Goal: Transaction & Acquisition: Purchase product/service

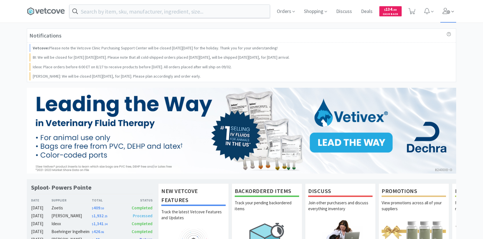
click at [441, 17] on span at bounding box center [448, 11] width 16 height 23
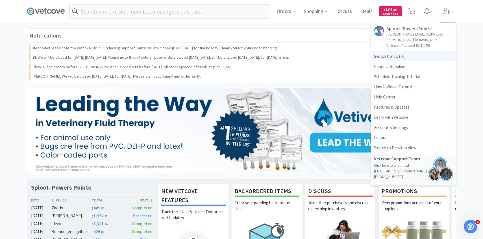
click at [398, 51] on span "Switch Clinics ( 16 )" at bounding box center [413, 56] width 85 height 10
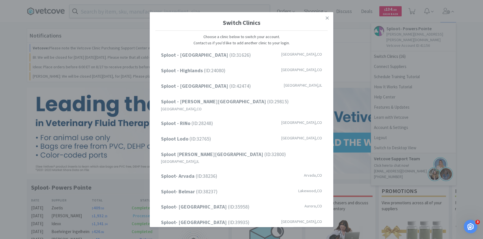
scroll to position [72, 0]
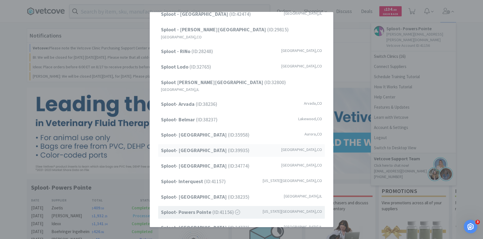
click at [218, 147] on span "Sploot- Greenwood Village (ID: 39935 )" at bounding box center [205, 151] width 88 height 8
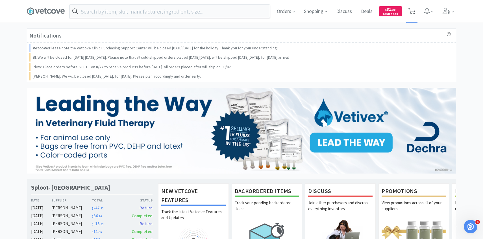
click at [415, 10] on icon at bounding box center [411, 11] width 7 height 6
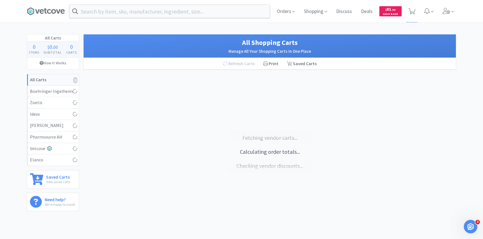
select select "10"
select select "1"
select select "3"
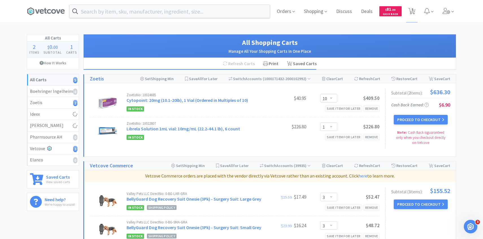
select select "2"
select select "3"
select select "1"
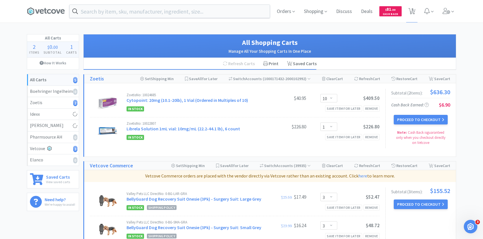
select select "5"
select select "1"
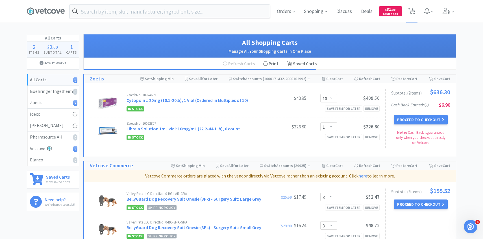
select select "10"
select select "2"
select select "1"
select select "3"
select select "5"
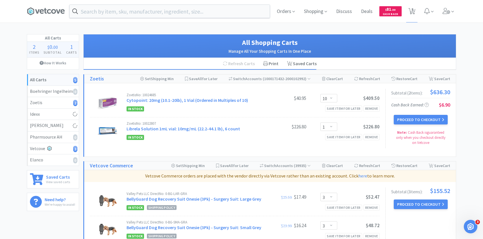
select select "5"
select select "3"
select select "1"
select select "7"
select select "1"
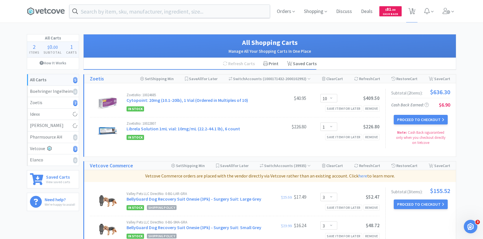
select select "4"
select select "1"
select select "2"
select select "50"
select select "1"
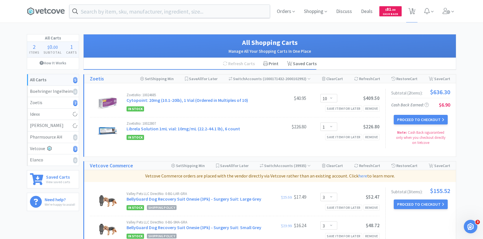
select select "1"
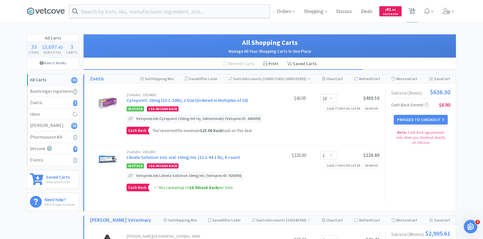
select select "1"
select select "5"
select select "1"
select select "10"
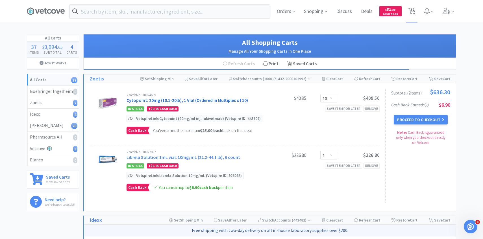
click at [202, 100] on link "Cytopoint: 20mg (10.1-20lb), 1 Vial (Ordered in Multiples of 10)" at bounding box center [187, 100] width 121 height 6
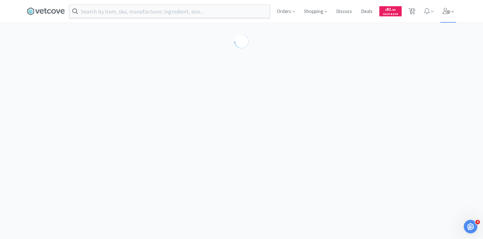
click at [441, 9] on span at bounding box center [448, 11] width 16 height 23
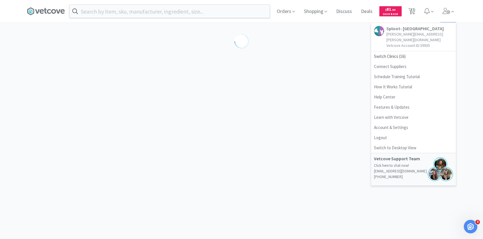
select select "298867"
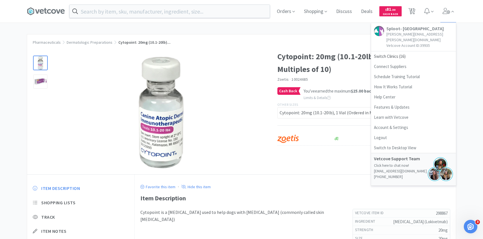
select select "10"
select select "1"
select select "5"
select select "1"
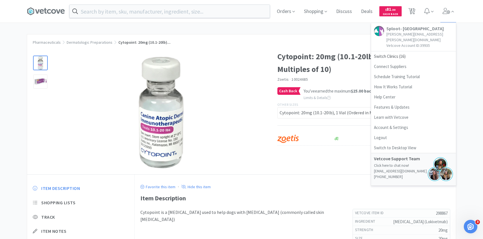
select select "10"
select select "2"
select select "3"
select select "1"
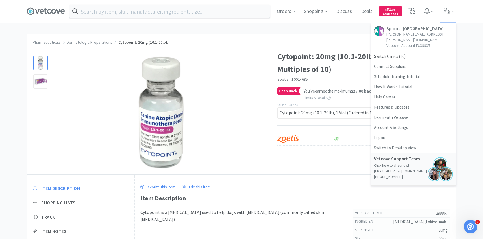
select select "1"
select select "5"
select select "1"
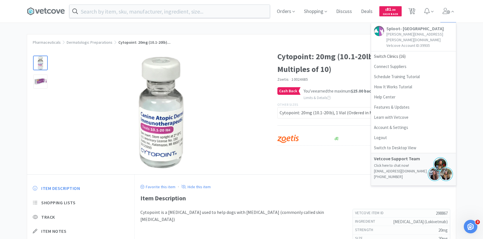
select select "1"
select select "10"
select select "2"
select select "1"
select select "3"
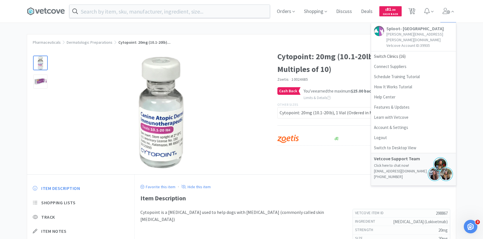
select select "5"
select select "3"
select select "1"
select select "7"
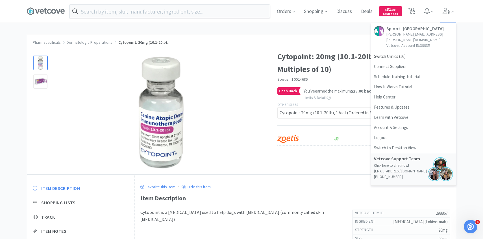
select select "1"
select select "4"
select select "1"
select select "2"
select select "50"
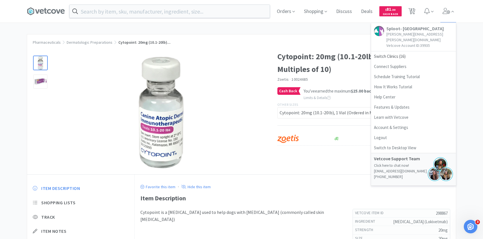
select select "1"
select select "3"
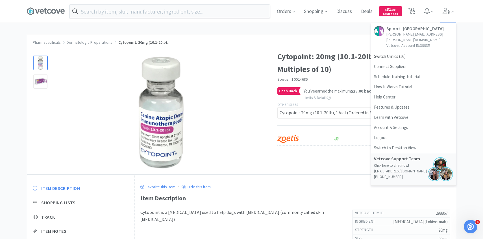
select select "3"
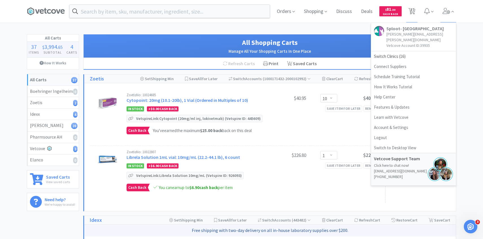
click at [288, 100] on div "$40.95" at bounding box center [285, 98] width 42 height 7
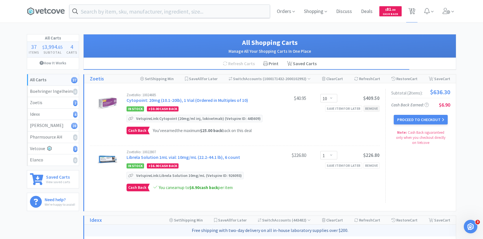
click at [370, 108] on div "Remove" at bounding box center [371, 109] width 16 height 6
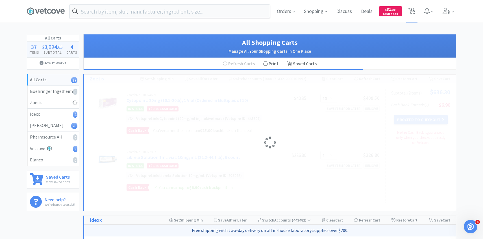
select select "1"
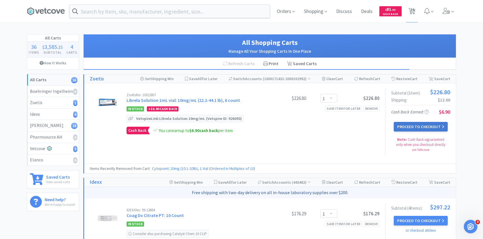
click at [417, 127] on button "Proceed to Checkout" at bounding box center [421, 127] width 54 height 10
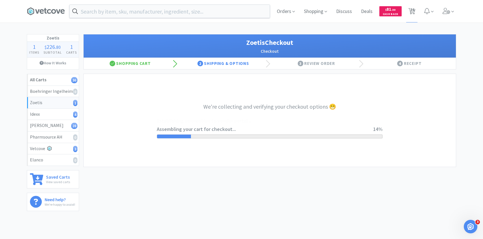
select select "invoice"
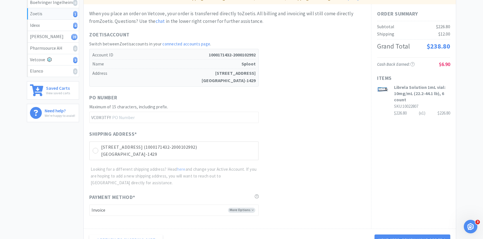
scroll to position [159, 0]
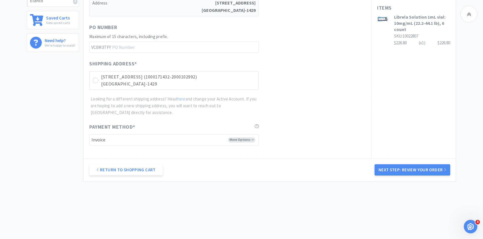
click at [232, 90] on div "Shipping Address * 8575 E Arapahoe Rd Unit N (1000171432-2000102992) Greenwood …" at bounding box center [227, 88] width 276 height 56
click at [232, 82] on p "Greenwood Village, CO 80112-1429" at bounding box center [178, 83] width 154 height 7
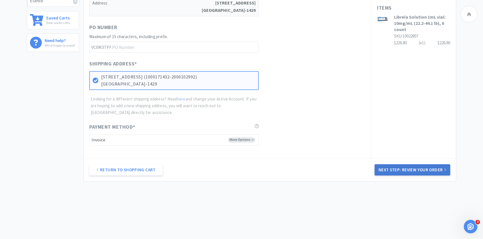
click at [439, 173] on button "Next Step: Review Your Order" at bounding box center [412, 169] width 76 height 11
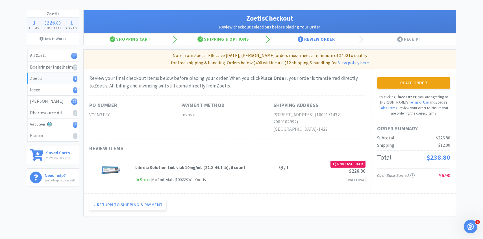
scroll to position [0, 0]
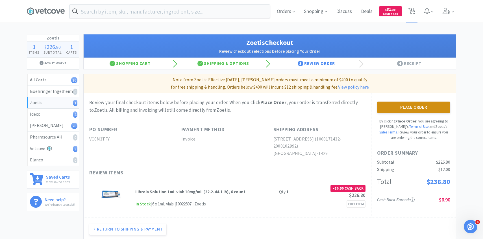
click at [407, 106] on button "Place Order" at bounding box center [413, 107] width 73 height 11
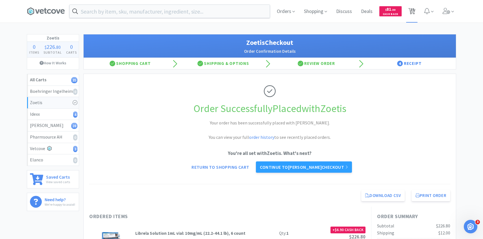
click at [407, 14] on span "35" at bounding box center [412, 11] width 12 height 23
select select "1"
select select "5"
select select "1"
select select "10"
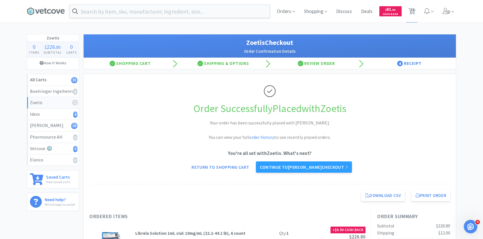
select select "2"
select select "3"
select select "1"
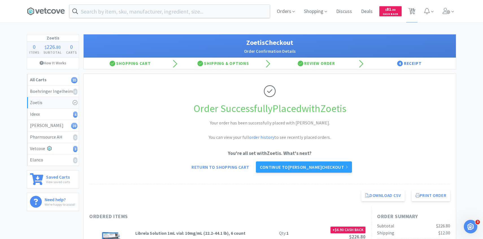
select select "5"
select select "1"
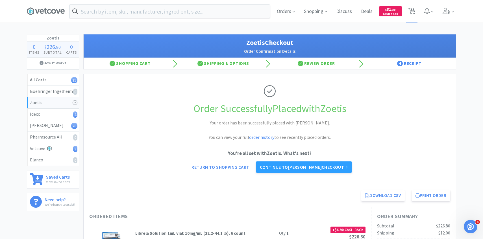
select select "10"
select select "2"
select select "1"
select select "3"
select select "5"
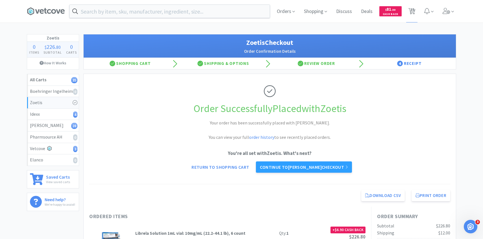
select select "5"
select select "3"
select select "1"
select select "7"
select select "1"
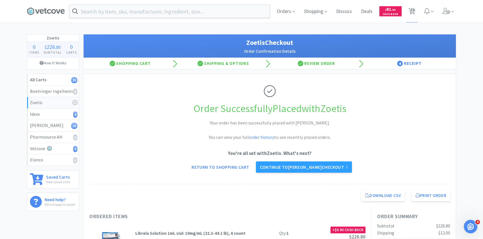
select select "4"
select select "1"
select select "2"
select select "50"
select select "1"
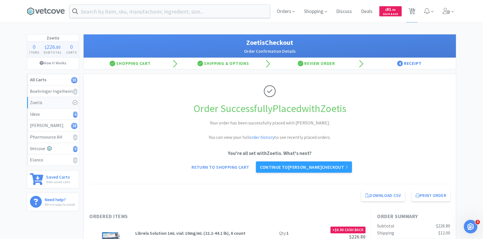
select select "1"
select select "3"
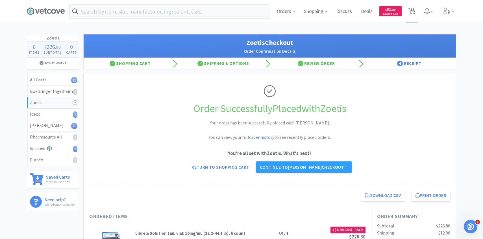
select select "3"
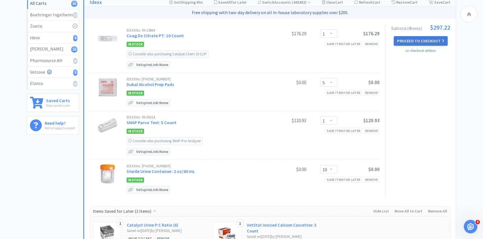
click at [432, 36] on button "Proceed to Checkout" at bounding box center [421, 41] width 54 height 10
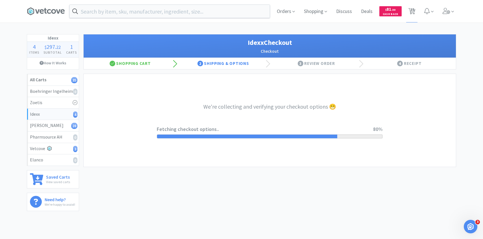
select select "904"
select select "003"
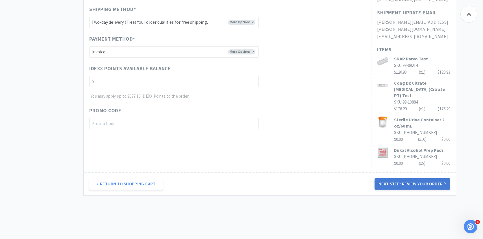
click at [430, 178] on button "Next Step: Review Your Order" at bounding box center [412, 183] width 76 height 11
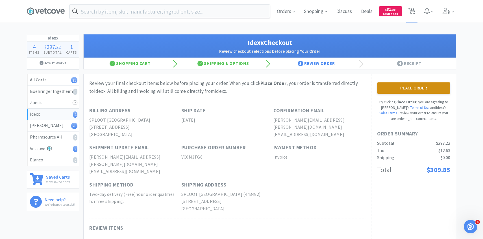
click at [418, 84] on button "Place Order" at bounding box center [413, 87] width 73 height 11
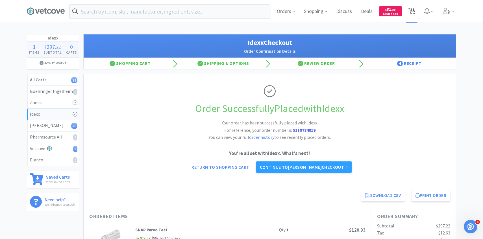
click at [409, 8] on icon at bounding box center [411, 11] width 7 height 6
select select "2"
select select "3"
select select "1"
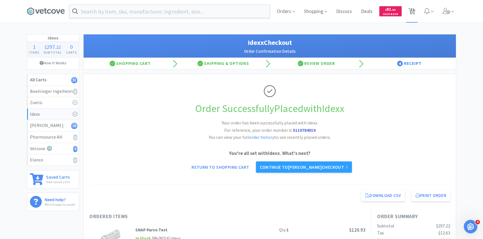
select select "1"
select select "5"
select select "1"
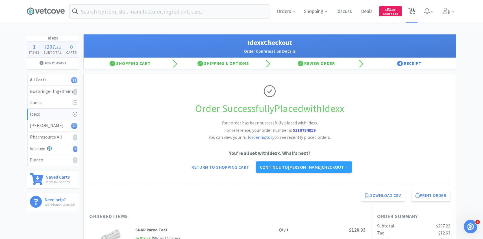
select select "1"
select select "10"
select select "2"
select select "1"
select select "3"
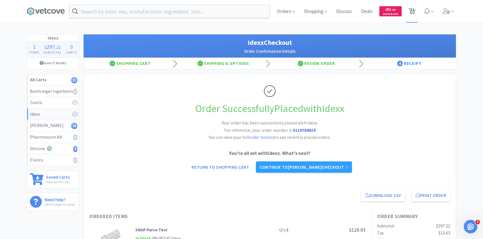
select select "5"
select select "3"
select select "1"
select select "7"
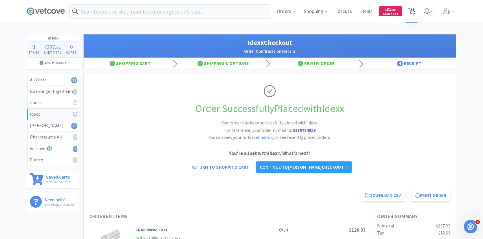
select select "1"
select select "4"
select select "1"
select select "2"
select select "50"
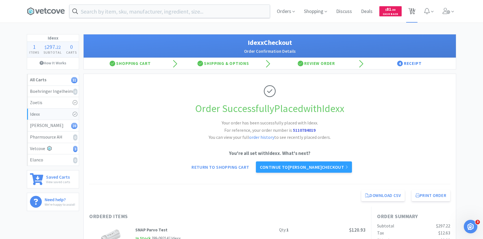
select select "1"
select select "3"
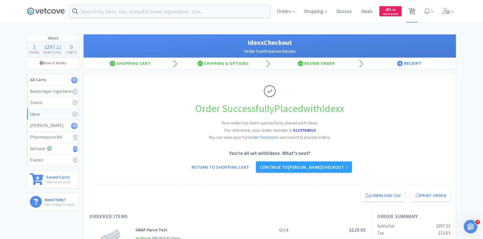
select select "3"
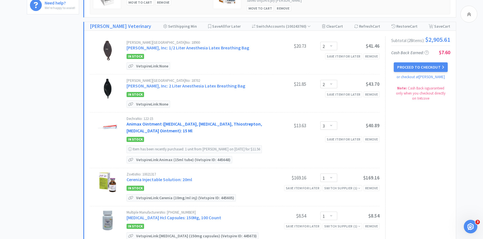
scroll to position [201, 0]
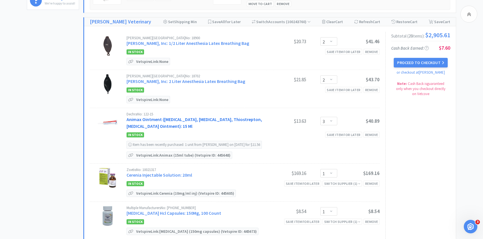
click at [171, 121] on link "Animax Ointment (Nystatin, Neomycin Sulfate, Thiostrepton, Triamcinolone Aceton…" at bounding box center [195, 123] width 136 height 12
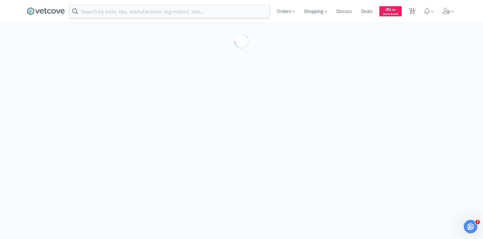
select select "143513"
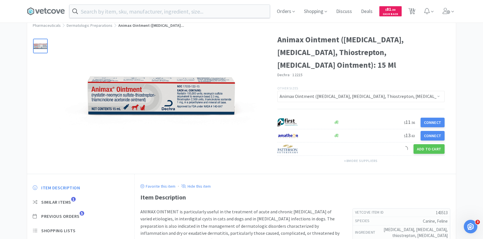
scroll to position [54, 0]
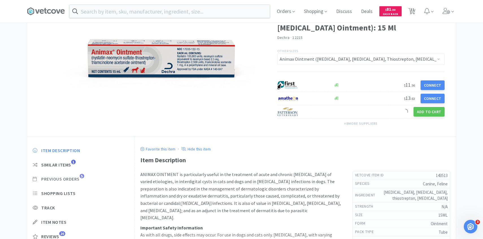
click at [70, 180] on span "Previous Orders" at bounding box center [60, 179] width 38 height 6
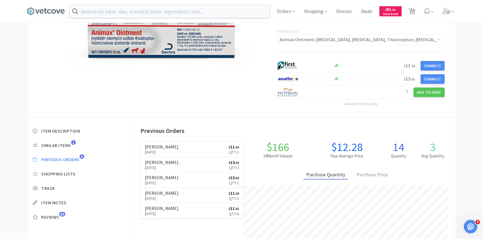
scroll to position [155, 321]
select select "2"
select select "3"
select select "1"
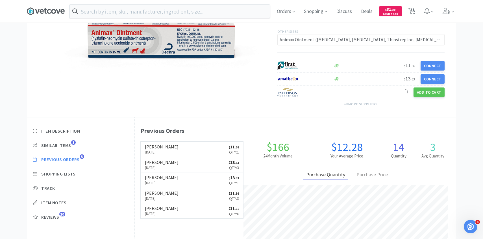
select select "1"
select select "5"
select select "1"
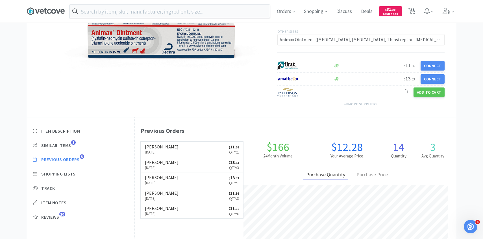
select select "1"
select select "10"
select select "2"
select select "1"
select select "3"
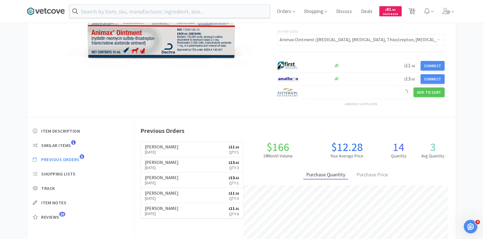
select select "5"
select select "3"
select select "1"
select select "7"
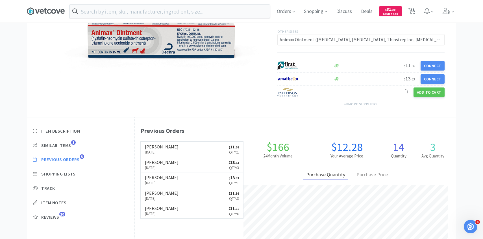
select select "1"
select select "4"
select select "1"
select select "2"
select select "50"
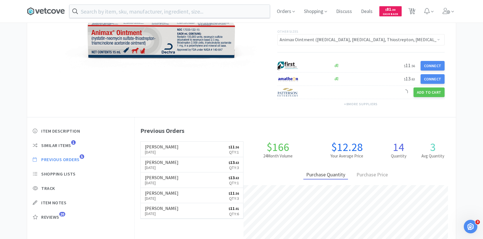
select select "1"
select select "3"
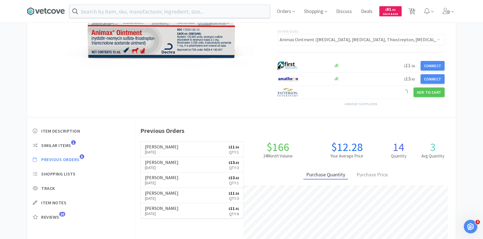
select select "3"
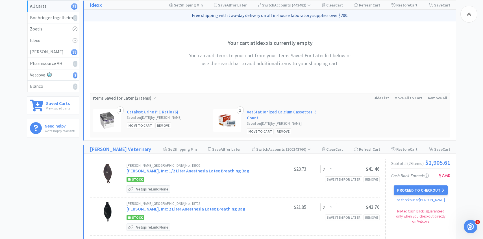
scroll to position [201, 0]
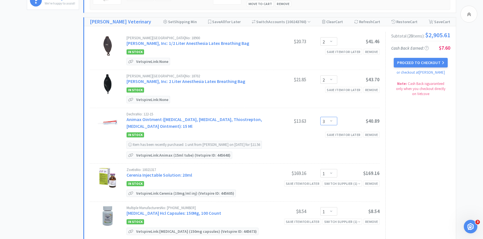
click at [324, 117] on select "Enter Quantity 1 2 3 4 5 6 7 8 9 10 11 12 13 14 15 16 17 18 19 20 Enter Quantity" at bounding box center [328, 121] width 17 height 8
click at [320, 117] on select "Enter Quantity 1 2 3 4 5 6 7 8 9 10 11 12 13 14 15 16 17 18 19 20 Enter Quantity" at bounding box center [328, 121] width 17 height 8
click at [325, 120] on select "Enter Quantity 1 2 3 4 5 6 7 8 9 10 11 12 13 14 15 16 17 18 19 20 Enter Quantity" at bounding box center [328, 121] width 17 height 8
click at [320, 117] on select "Enter Quantity 1 2 3 4 5 6 7 8 9 10 11 12 13 14 15 16 17 18 19 20 Enter Quantity" at bounding box center [328, 121] width 17 height 8
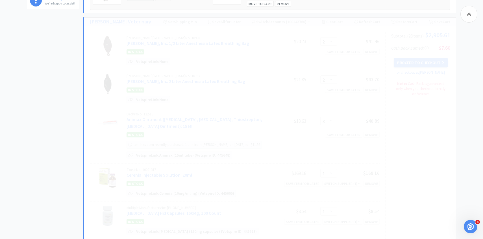
select select "4"
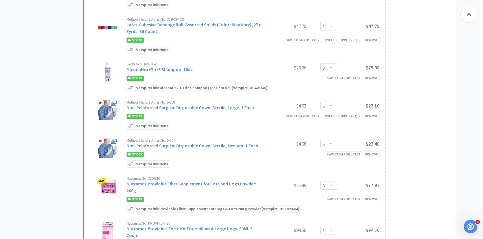
scroll to position [724, 0]
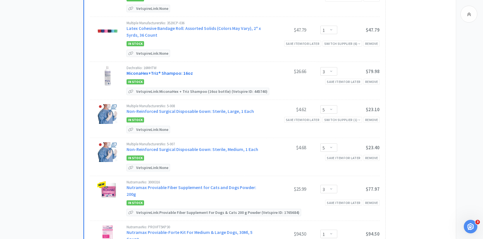
click at [179, 70] on link "MiconaHex+Triz® Shampoo: 16oz" at bounding box center [160, 73] width 66 height 6
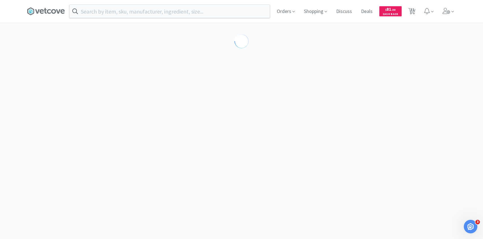
select select "86601"
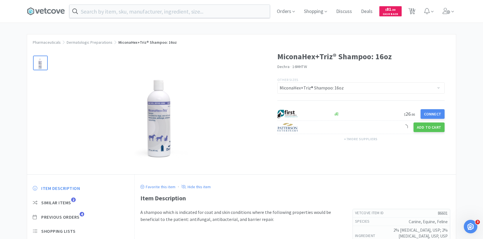
scroll to position [28, 0]
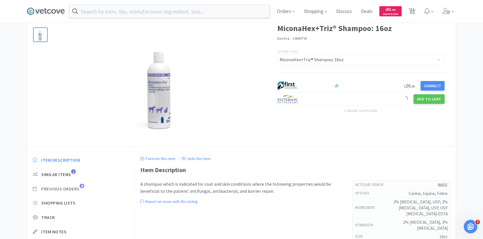
click at [79, 186] on span "Previous Orders" at bounding box center [60, 189] width 38 height 6
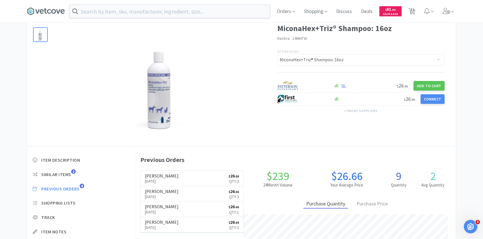
scroll to position [155, 321]
select select "2"
select select "4"
select select "1"
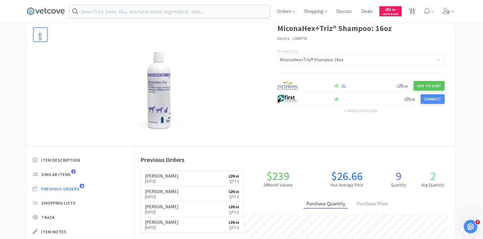
select select "1"
select select "5"
select select "1"
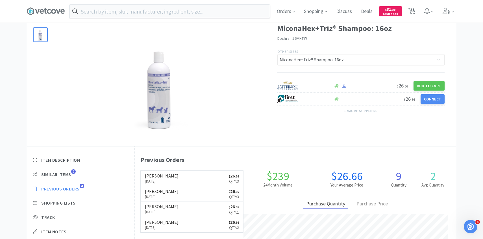
select select "1"
select select "10"
select select "2"
select select "1"
select select "3"
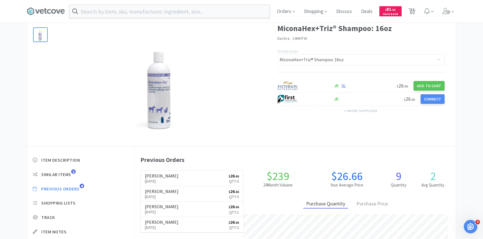
select select "5"
select select "3"
select select "1"
select select "7"
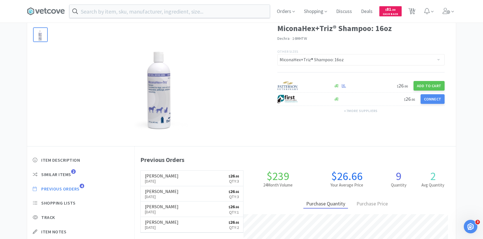
select select "1"
select select "4"
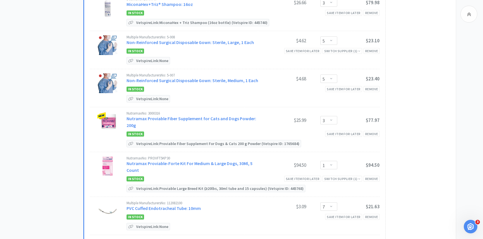
scroll to position [800, 0]
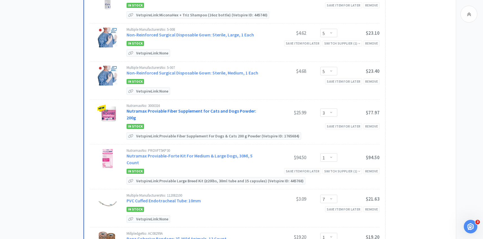
click at [223, 108] on link "Nutramax Proviable Fiber Supplement for Cats and Dogs Powder: 200g" at bounding box center [192, 114] width 130 height 12
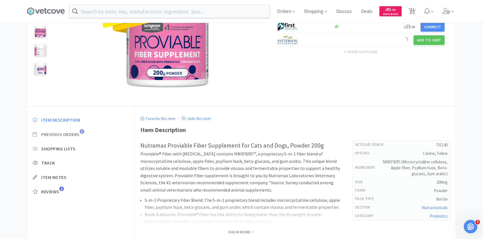
click at [74, 133] on span "Previous Orders" at bounding box center [60, 135] width 38 height 6
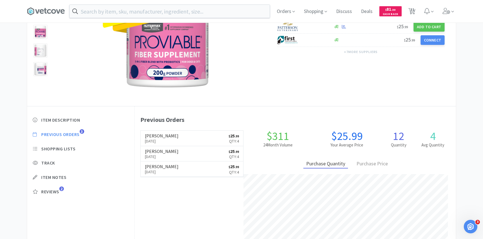
scroll to position [155, 321]
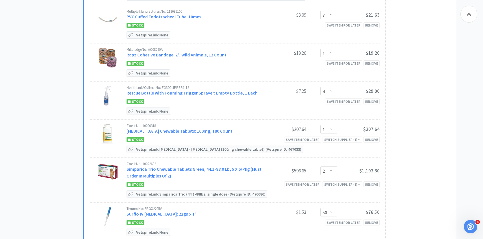
scroll to position [986, 0]
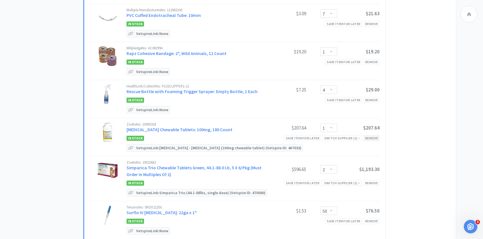
click at [376, 135] on div "Remove" at bounding box center [371, 138] width 16 height 6
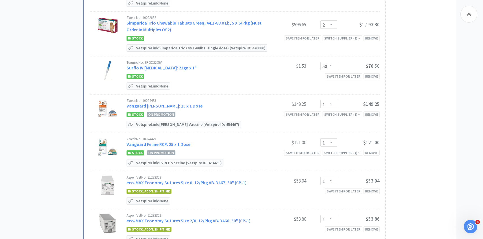
scroll to position [1097, 0]
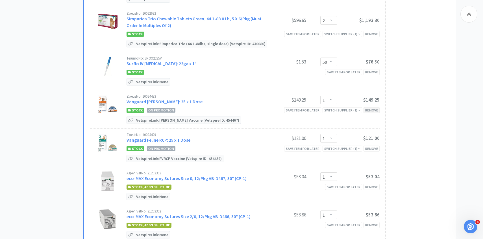
click at [369, 107] on div "Remove" at bounding box center [371, 110] width 16 height 6
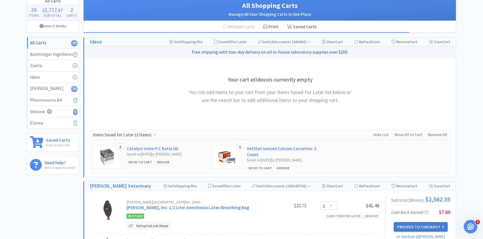
click at [432, 228] on button "Proceed to Checkout" at bounding box center [421, 227] width 54 height 10
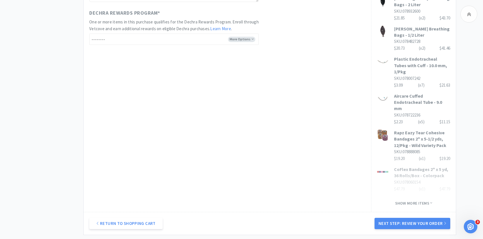
scroll to position [383, 0]
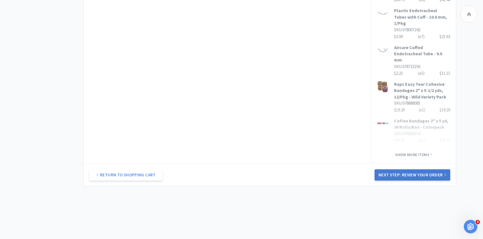
click at [426, 173] on button "Next Step: Review Your Order" at bounding box center [412, 174] width 76 height 11
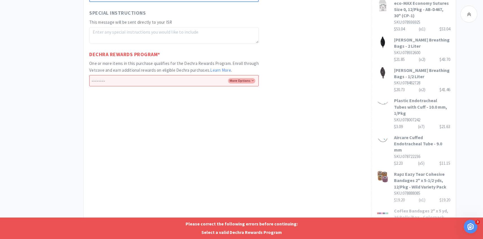
scroll to position [250, 0]
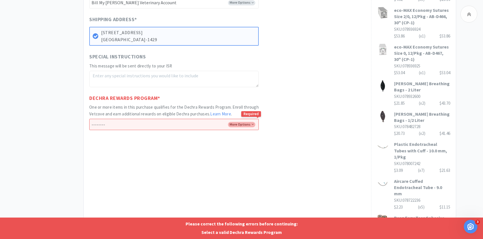
click at [199, 124] on select "-------- Enroll me in the Dechra Rewards Program No thank you" at bounding box center [173, 124] width 169 height 11
click at [89, 119] on select "-------- Enroll me in the Dechra Rewards Program No thank you" at bounding box center [173, 124] width 169 height 11
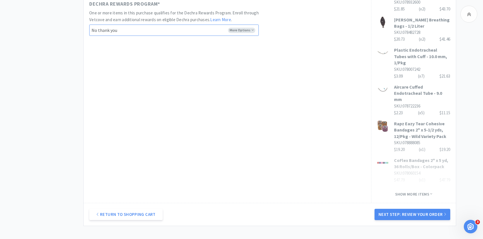
scroll to position [383, 0]
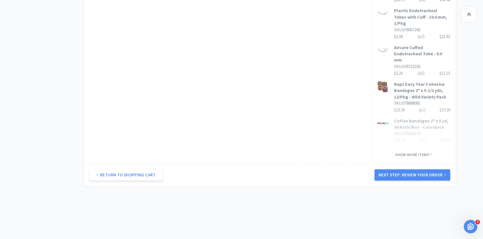
click at [398, 178] on div "Return to Shopping Cart Next Step: Review Your Order" at bounding box center [270, 174] width 372 height 23
click at [396, 169] on button "Next Step: Review Your Order" at bounding box center [412, 174] width 76 height 11
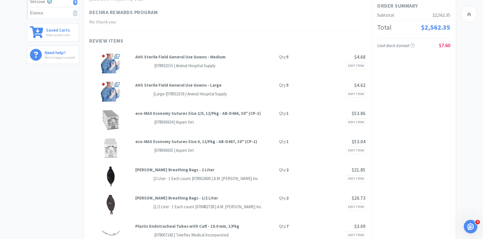
scroll to position [0, 0]
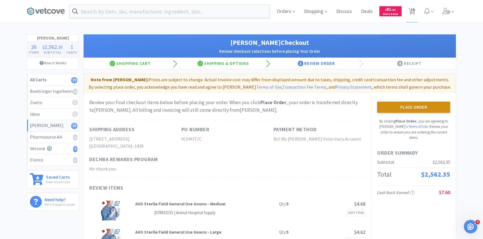
click at [430, 106] on button "Place Order" at bounding box center [413, 107] width 73 height 11
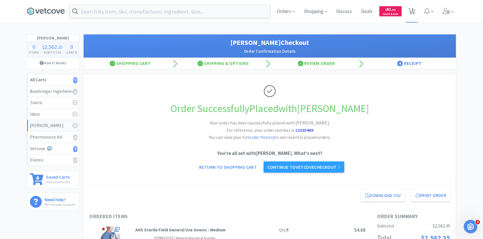
click at [412, 7] on span "3" at bounding box center [412, 9] width 2 height 23
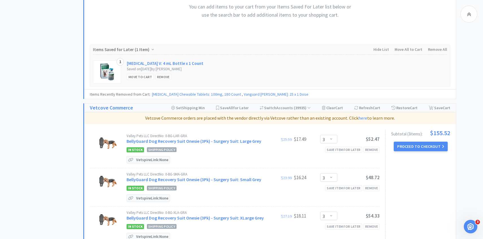
scroll to position [296, 0]
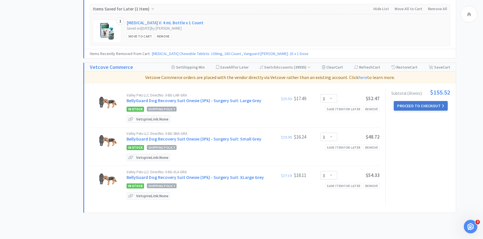
click at [419, 101] on button "Proceed to Checkout" at bounding box center [421, 106] width 54 height 10
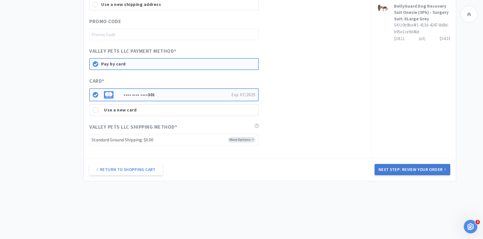
click at [407, 173] on button "Next Step: Review Your Order" at bounding box center [412, 169] width 76 height 11
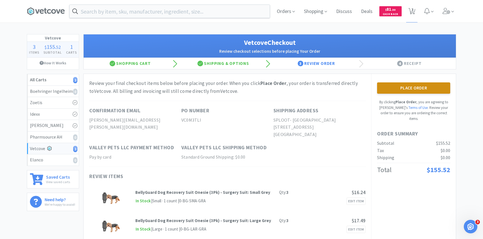
click at [399, 86] on button "Place Order" at bounding box center [413, 87] width 73 height 11
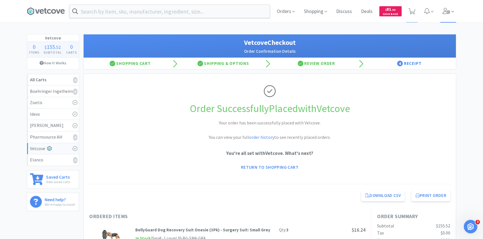
click at [446, 15] on span at bounding box center [448, 11] width 16 height 23
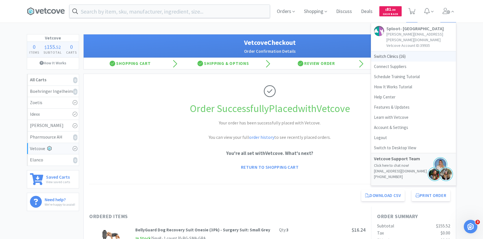
click at [392, 53] on span "Switch Clinics ( 16 )" at bounding box center [413, 56] width 85 height 10
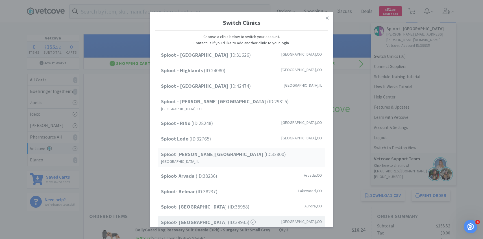
scroll to position [72, 0]
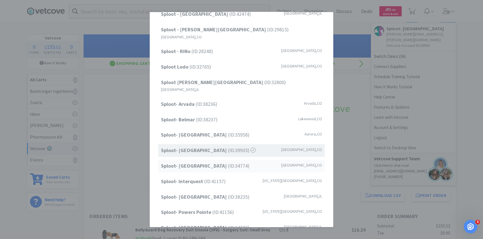
click at [224, 160] on div "Sploot- Highlands Ranch (ID: 34774 ) Highlands Ranch , CO" at bounding box center [241, 166] width 167 height 13
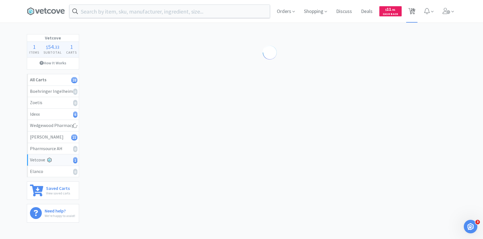
click at [414, 10] on span "28" at bounding box center [412, 9] width 4 height 23
select select "2"
select select "7"
select select "3"
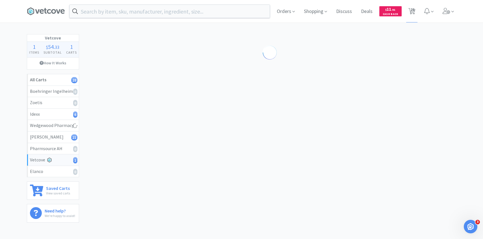
select select "1"
select select "3"
select select "2"
select select "1"
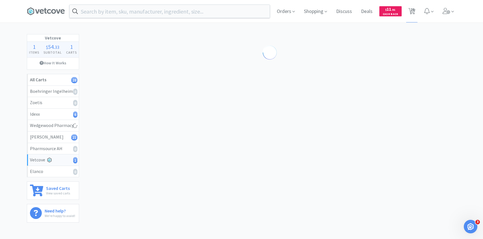
select select "1"
select select "5"
select select "2"
select select "3"
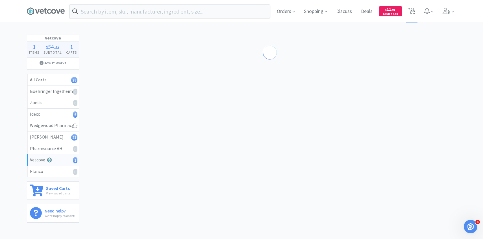
select select "1"
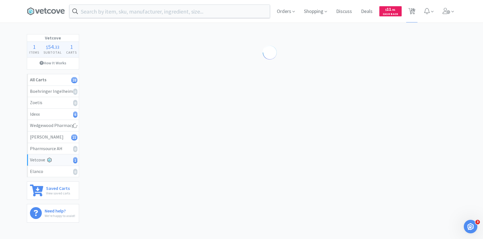
select select "1"
select select "50"
select select "1"
select select "3"
select select "1"
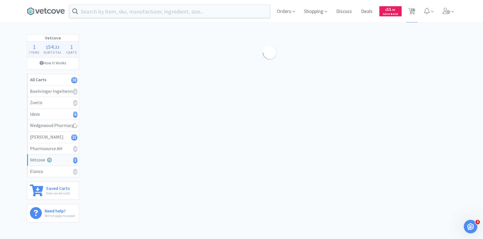
select select "1"
select select "5"
select select "3"
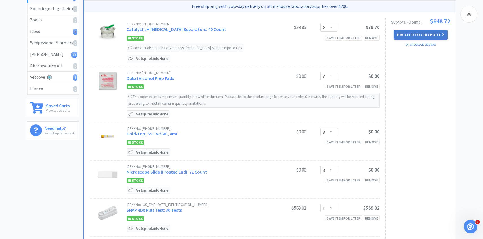
click at [415, 34] on button "Proceed to Checkout" at bounding box center [421, 35] width 54 height 10
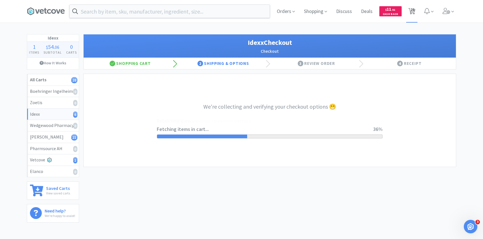
click at [413, 12] on span "28" at bounding box center [412, 9] width 4 height 23
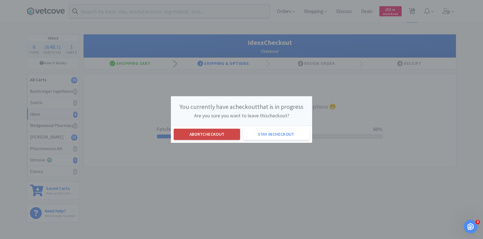
click at [211, 134] on button "Abort checkout" at bounding box center [207, 134] width 66 height 11
select select "2"
select select "7"
select select "3"
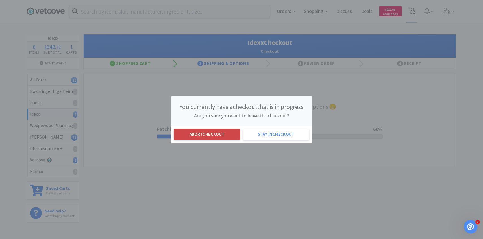
select select "1"
select select "3"
select select "2"
select select "1"
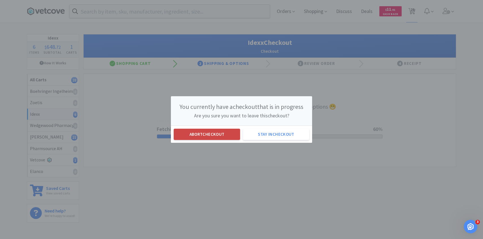
select select "1"
select select "5"
select select "2"
select select "3"
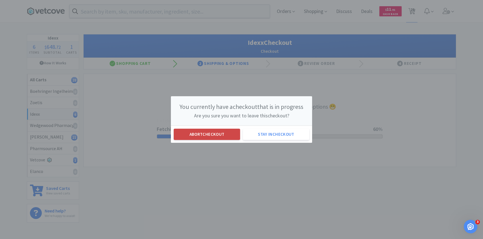
select select "1"
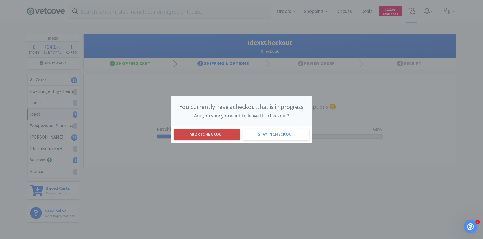
select select "1"
select select "50"
select select "1"
select select "3"
select select "1"
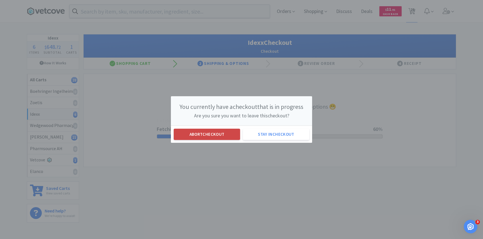
select select "1"
select select "5"
select select "3"
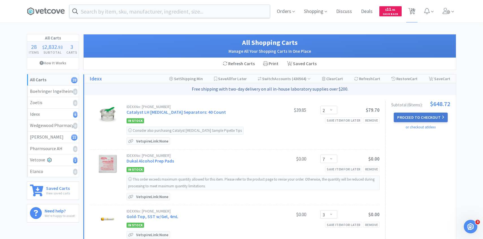
click at [439, 114] on button "Proceed to Checkout" at bounding box center [421, 118] width 54 height 10
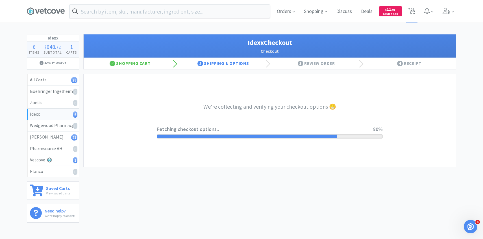
select select "904"
select select "003"
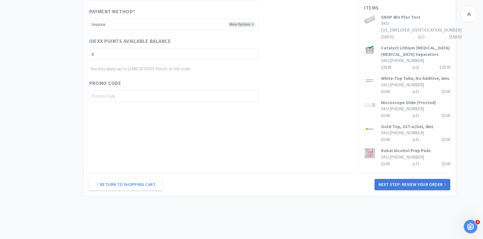
click at [383, 179] on button "Next Step: Review Your Order" at bounding box center [412, 184] width 76 height 11
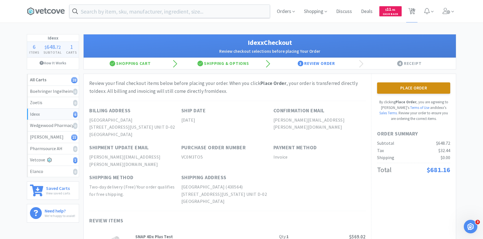
click at [407, 86] on button "Place Order" at bounding box center [413, 87] width 73 height 11
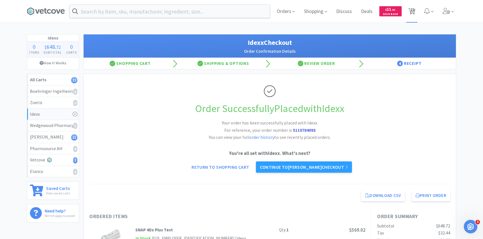
click at [412, 12] on span "22" at bounding box center [412, 9] width 4 height 23
select select "2"
select select "1"
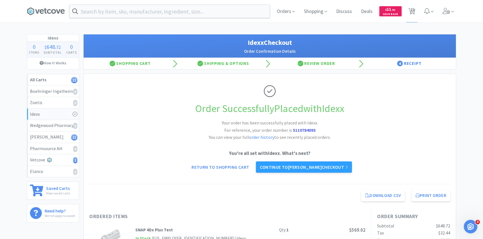
select select "5"
select select "2"
select select "3"
select select "1"
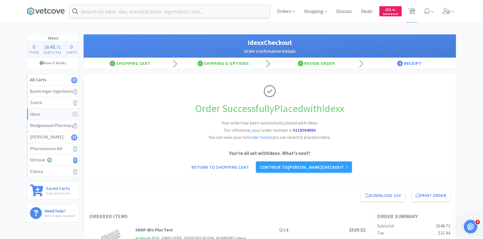
select select "1"
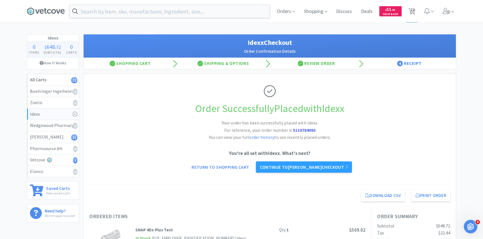
select select "50"
select select "1"
select select "3"
select select "1"
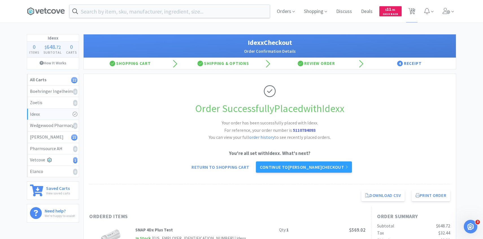
select select "1"
select select "5"
select select "3"
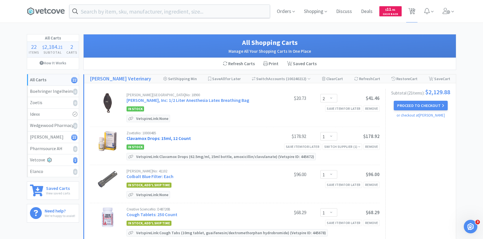
click at [175, 140] on link "Clavamox Drops: 15ml, 12 Count" at bounding box center [159, 139] width 64 height 6
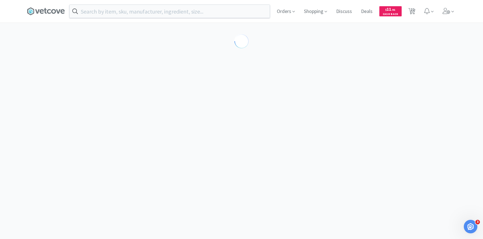
select select "120153"
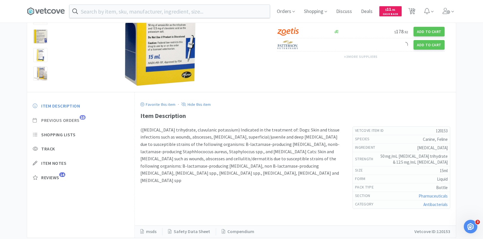
click at [77, 118] on span "Previous Orders" at bounding box center [60, 120] width 38 height 6
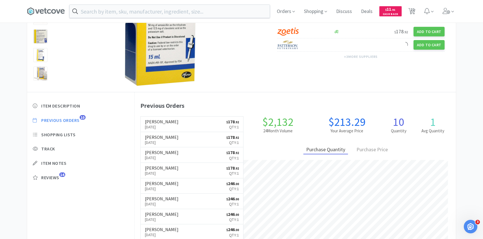
scroll to position [155, 321]
select select "2"
select select "1"
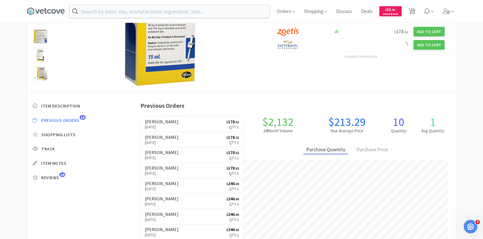
select select "5"
select select "2"
select select "3"
select select "1"
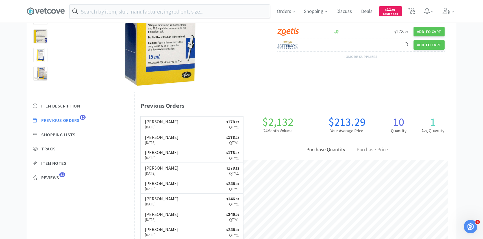
select select "1"
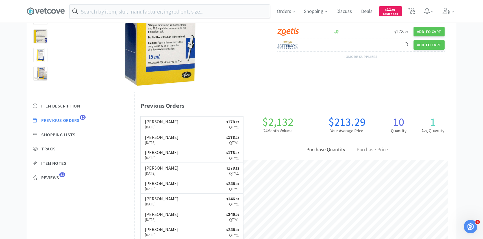
select select "50"
select select "1"
select select "3"
select select "1"
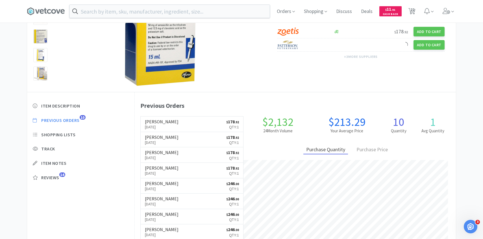
select select "1"
select select "5"
select select "3"
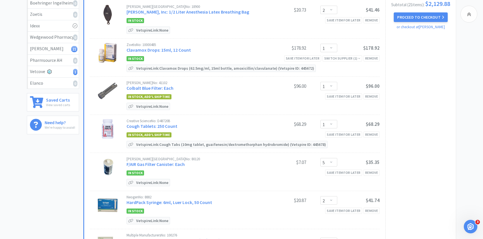
scroll to position [90, 0]
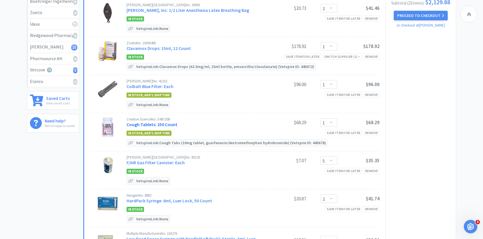
click at [165, 126] on link "Cough Tablets: 250 Count" at bounding box center [152, 125] width 51 height 6
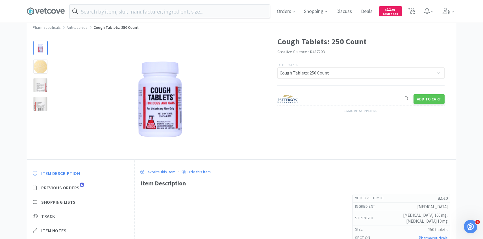
scroll to position [26, 0]
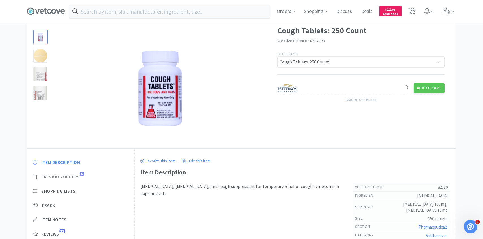
click at [80, 175] on span "Previous Orders" at bounding box center [60, 177] width 38 height 6
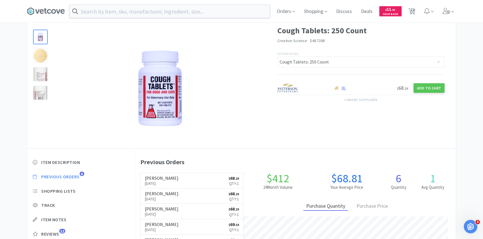
scroll to position [155, 321]
select select "2"
select select "1"
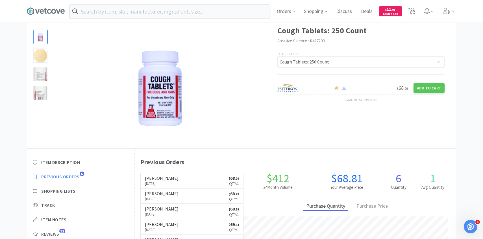
select select "5"
select select "2"
select select "3"
select select "1"
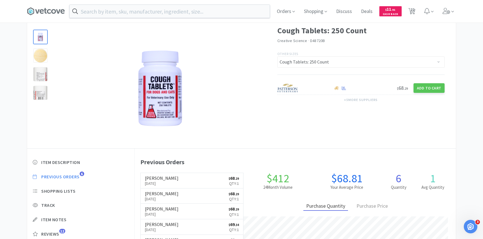
select select "1"
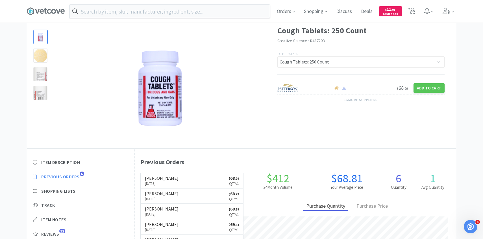
select select "50"
select select "1"
select select "3"
select select "1"
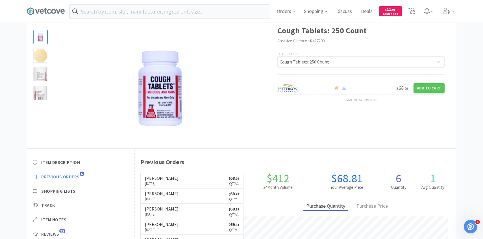
select select "1"
select select "5"
select select "3"
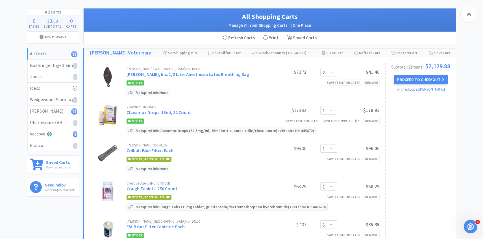
scroll to position [90, 0]
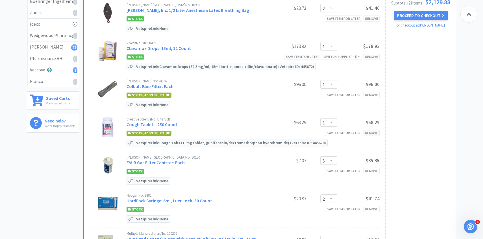
click at [377, 134] on div "Remove" at bounding box center [371, 133] width 16 height 6
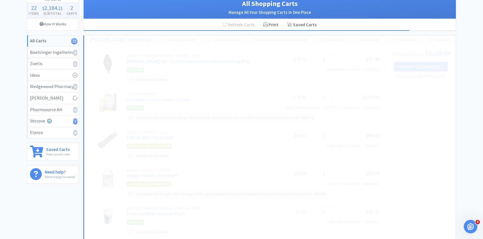
select select "5"
select select "2"
select select "3"
select select "1"
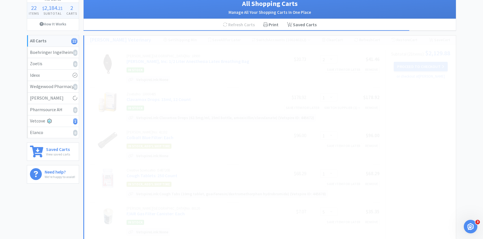
select select "3"
select select "1"
select select "5"
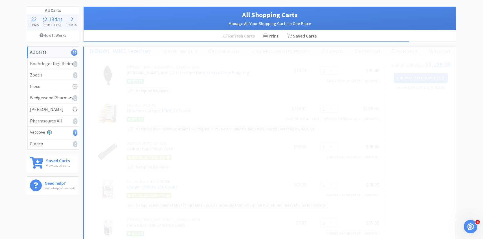
select select "50"
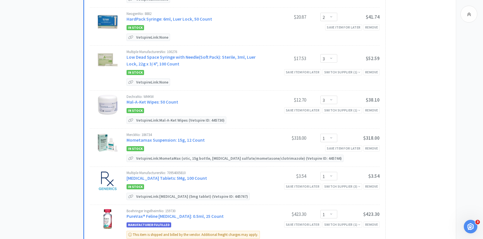
scroll to position [235, 0]
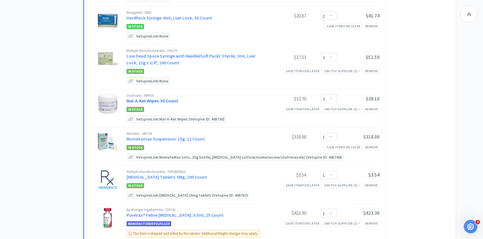
click at [151, 99] on link "Mal-A-Ket Wipes: 50 Count" at bounding box center [153, 101] width 52 height 6
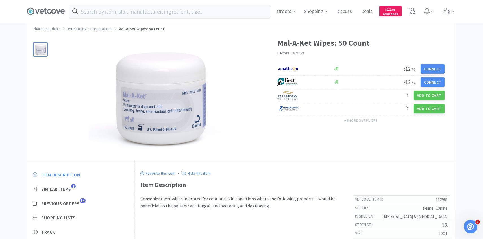
scroll to position [42, 0]
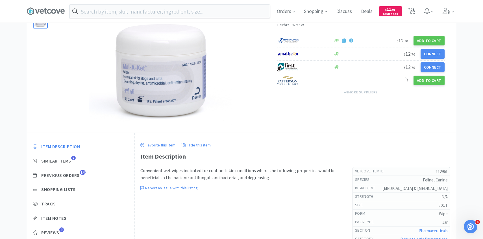
click at [82, 178] on div "Item Description Similar Items 2 Previous Orders 14 Shopping Lists Track Item N…" at bounding box center [80, 194] width 107 height 112
click at [79, 175] on span "Previous Orders" at bounding box center [60, 176] width 38 height 6
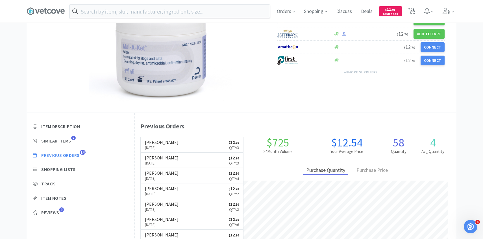
scroll to position [62, 0]
select select "2"
select select "1"
select select "5"
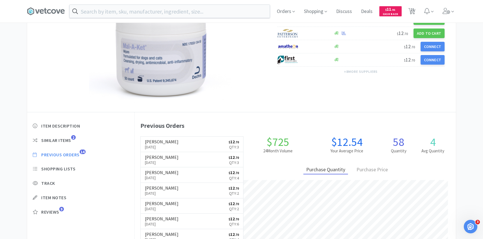
select select "2"
select select "3"
select select "1"
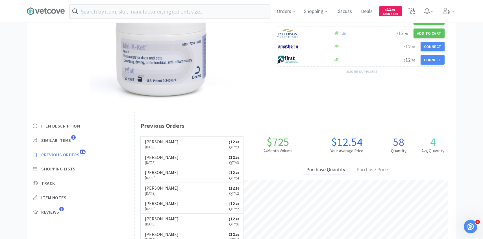
select select "1"
select select "50"
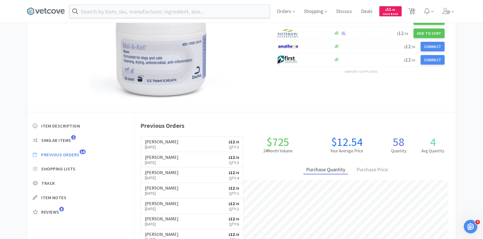
select select "1"
select select "3"
select select "1"
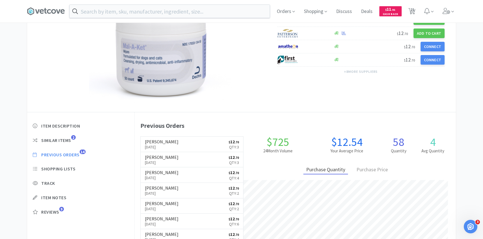
select select "5"
select select "3"
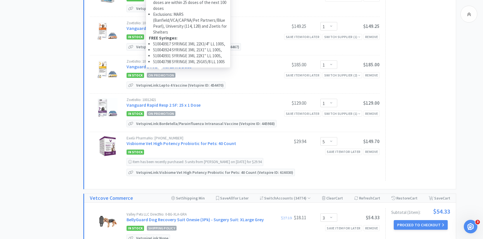
scroll to position [740, 0]
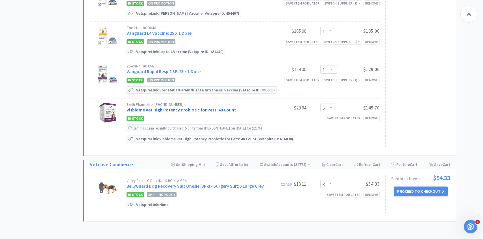
click at [174, 107] on link "Visbiome Vet High Potency Probiotic for Pets: 40 Count" at bounding box center [182, 110] width 110 height 6
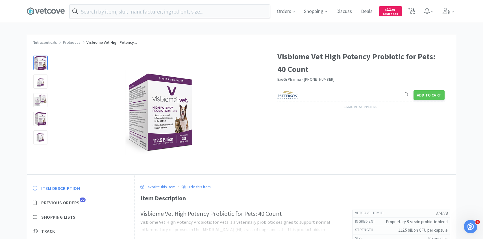
scroll to position [55, 0]
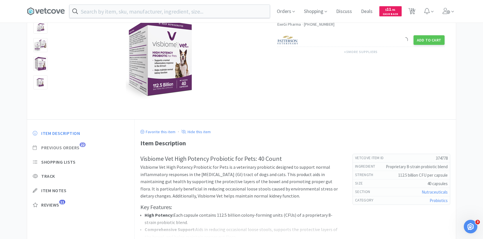
click at [80, 146] on span "Previous Orders 22" at bounding box center [81, 148] width 96 height 6
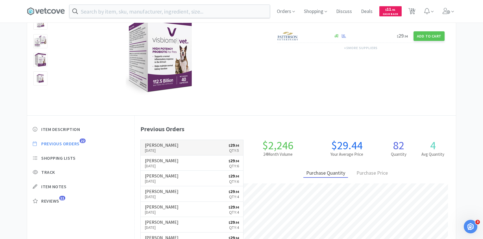
scroll to position [155, 321]
click at [169, 150] on p "[DATE]" at bounding box center [162, 150] width 34 height 6
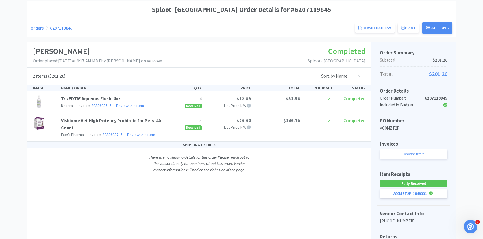
scroll to position [59, 0]
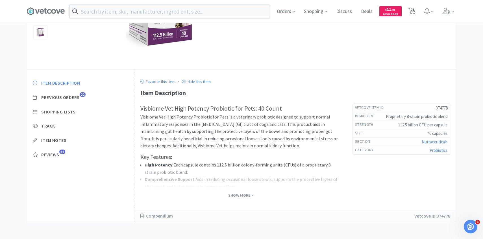
select select "2"
select select "1"
select select "5"
select select "2"
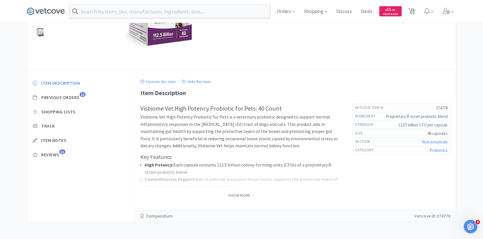
select select "3"
select select "1"
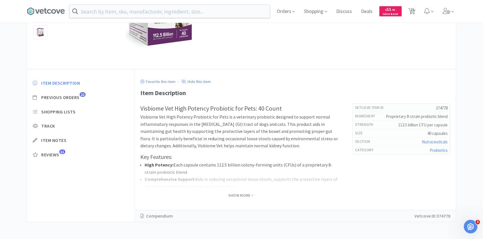
select select "1"
select select "50"
select select "1"
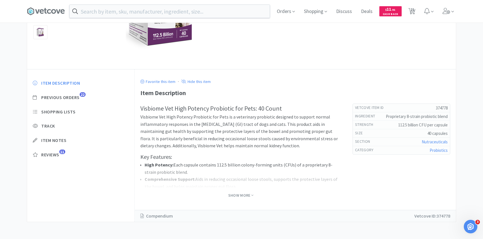
select select "3"
select select "1"
select select "5"
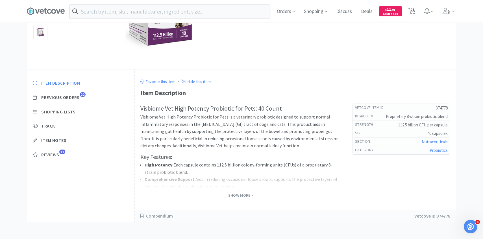
select select "3"
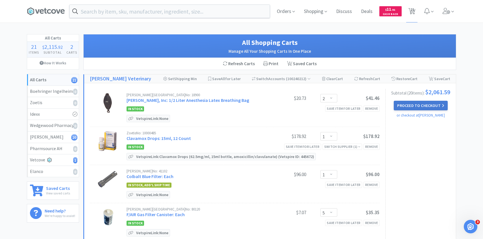
click at [414, 106] on button "Proceed to Checkout" at bounding box center [421, 106] width 54 height 10
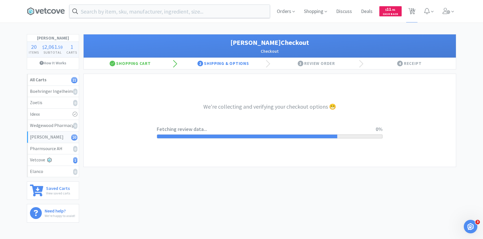
select select "1"
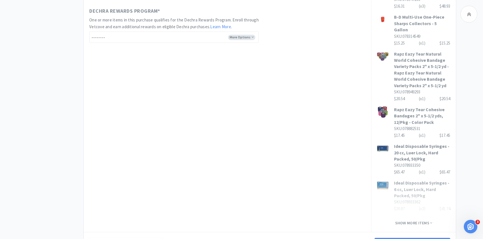
scroll to position [394, 0]
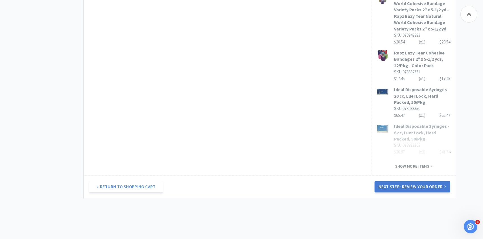
click at [400, 181] on button "Next Step: Review Your Order" at bounding box center [412, 186] width 76 height 11
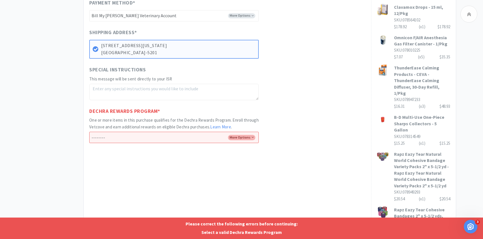
scroll to position [173, 0]
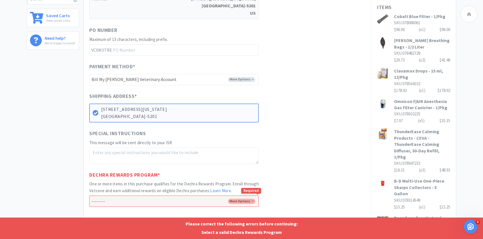
click at [154, 198] on select "-------- Enroll me in the Dechra Rewards Program No thank you" at bounding box center [173, 201] width 169 height 11
select select "No"
click at [89, 196] on select "-------- Enroll me in the Dechra Rewards Program No thank you" at bounding box center [173, 201] width 169 height 11
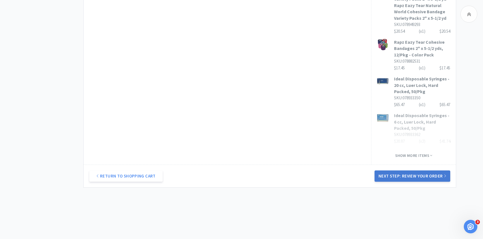
click at [406, 171] on button "Next Step: Review Your Order" at bounding box center [412, 176] width 76 height 11
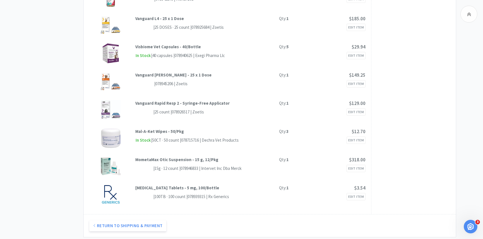
scroll to position [0, 0]
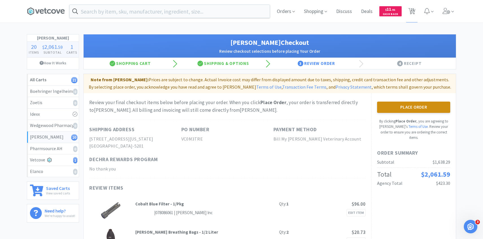
click at [395, 110] on button "Place Order" at bounding box center [413, 107] width 73 height 11
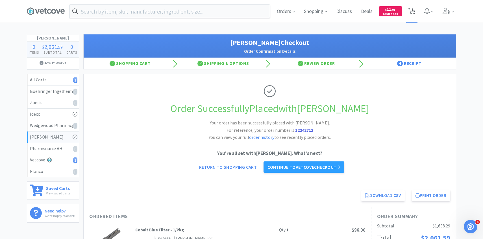
click at [416, 8] on span "1" at bounding box center [412, 11] width 12 height 23
select select "3"
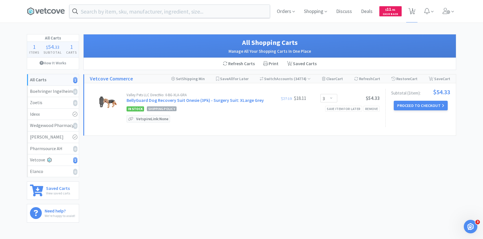
click at [421, 100] on div "Subtotal ( 1 item ): $54.33 Proceed to Checkout" at bounding box center [417, 108] width 65 height 38
click at [440, 111] on div "Subtotal ( 1 item ): $54.33 Proceed to Checkout" at bounding box center [417, 108] width 65 height 38
click at [439, 109] on button "Proceed to Checkout" at bounding box center [421, 106] width 54 height 10
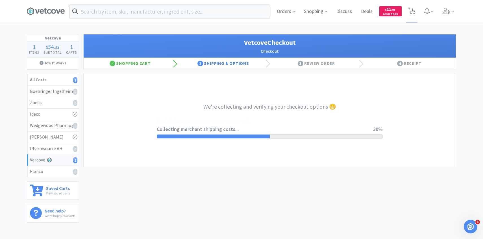
select select "1904"
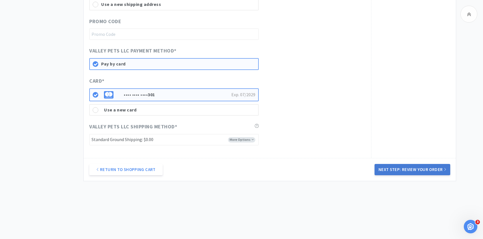
click at [380, 168] on button "Next Step: Review Your Order" at bounding box center [412, 169] width 76 height 11
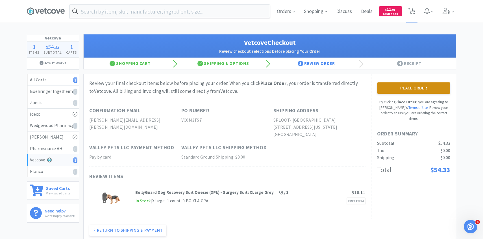
click at [381, 85] on button "Place Order" at bounding box center [413, 87] width 73 height 11
